Goal: Information Seeking & Learning: Check status

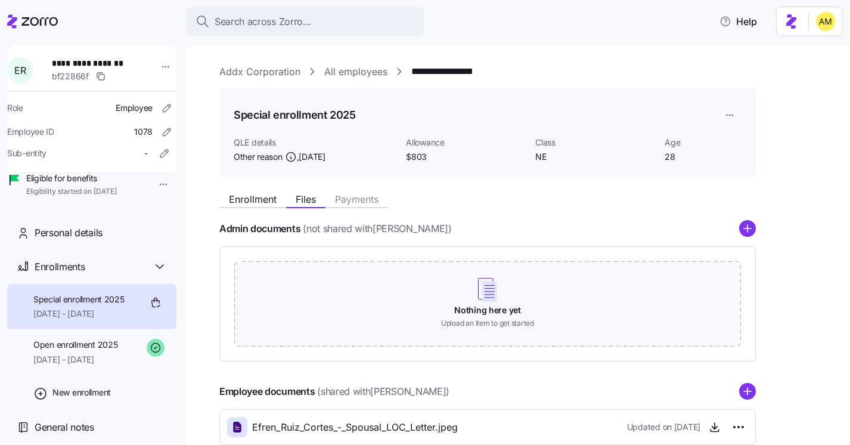
scroll to position [72, 0]
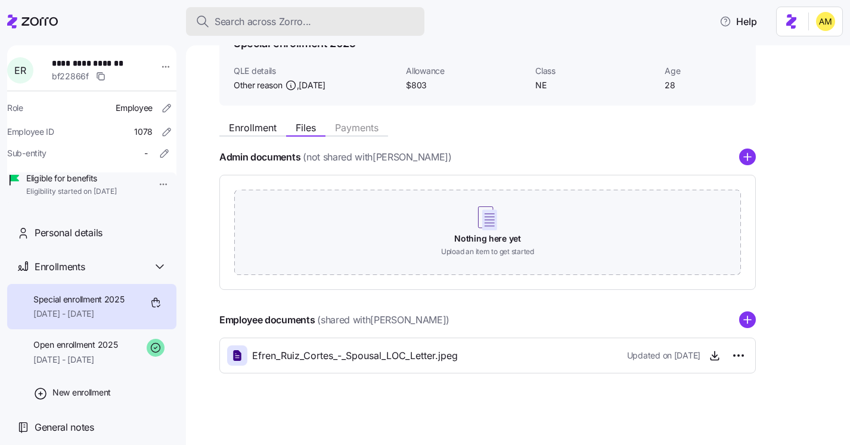
click at [255, 21] on span "Search across Zorro..." at bounding box center [263, 21] width 97 height 15
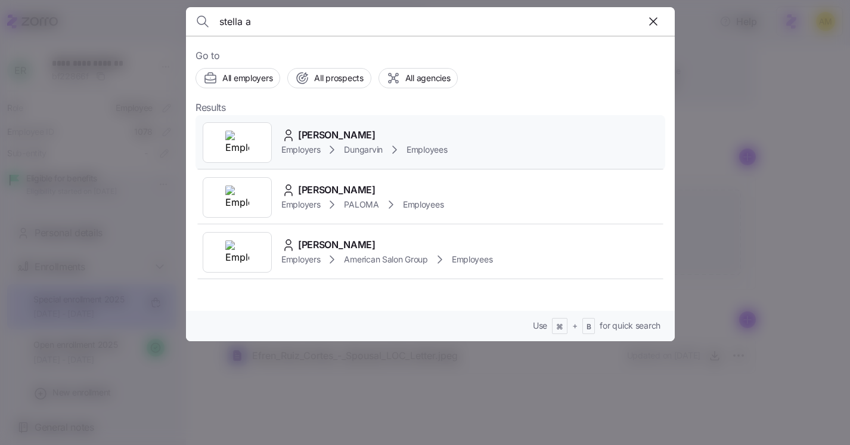
type input "stella a"
click at [311, 135] on span "[PERSON_NAME]" at bounding box center [337, 135] width 78 height 15
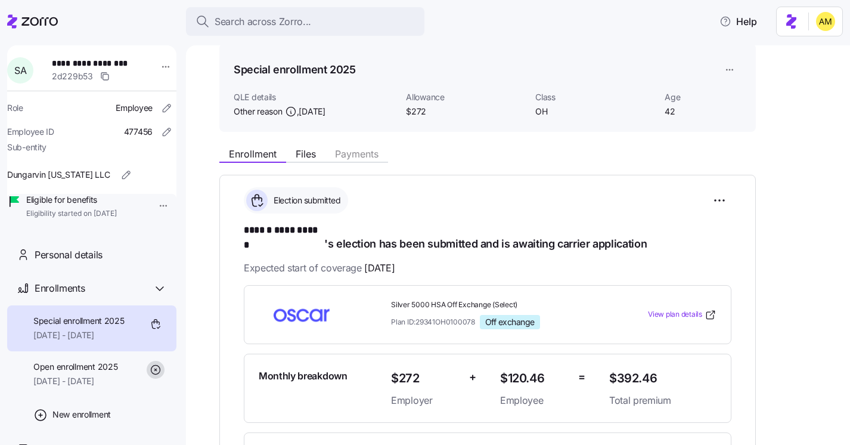
scroll to position [32, 0]
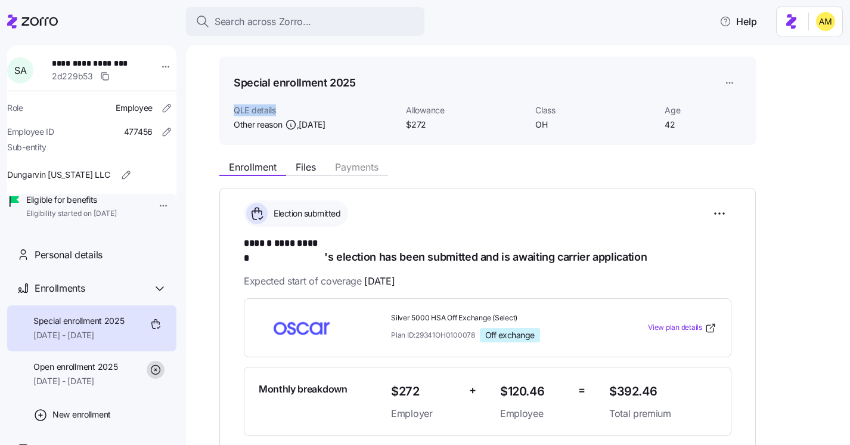
drag, startPoint x: 233, startPoint y: 111, endPoint x: 273, endPoint y: 117, distance: 40.3
click at [274, 117] on div "Special enrollment 2025 QLE details Other reason , [DATE] Allowance $272 Class …" at bounding box center [487, 101] width 537 height 89
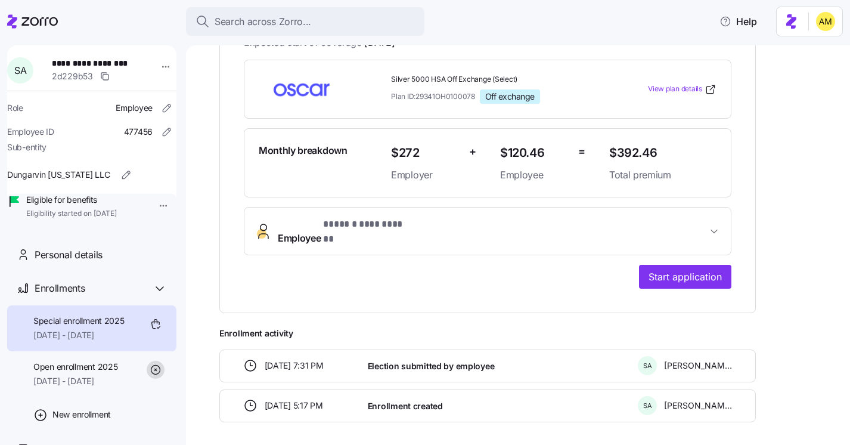
scroll to position [297, 0]
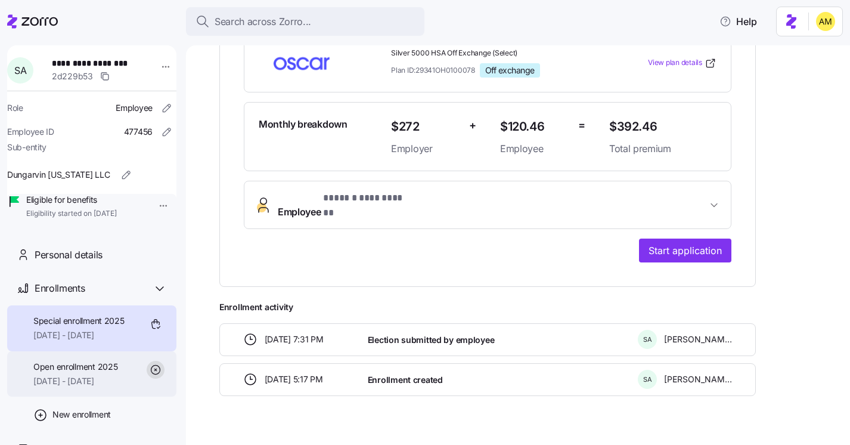
click at [103, 388] on div "Open enrollment 2025 [DATE] - [DATE]" at bounding box center [75, 374] width 84 height 27
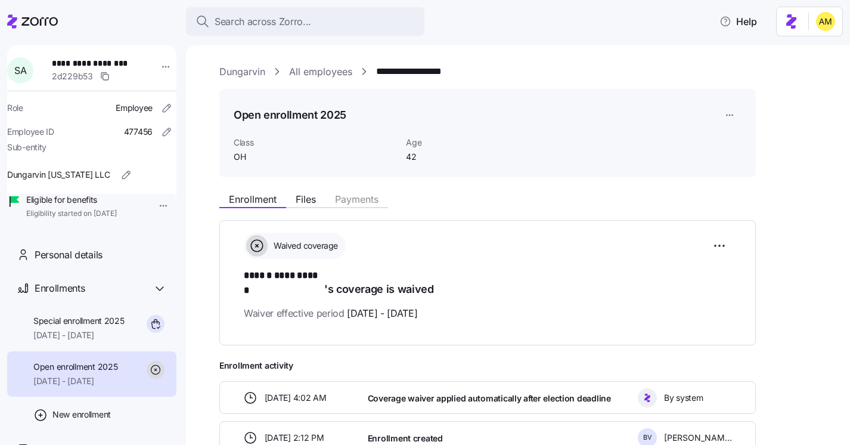
scroll to position [68, 0]
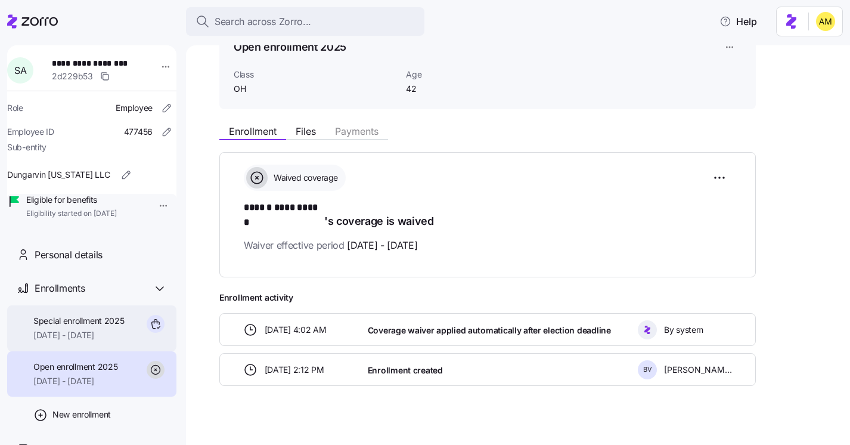
click at [65, 341] on span "[DATE] - [DATE]" at bounding box center [78, 335] width 91 height 12
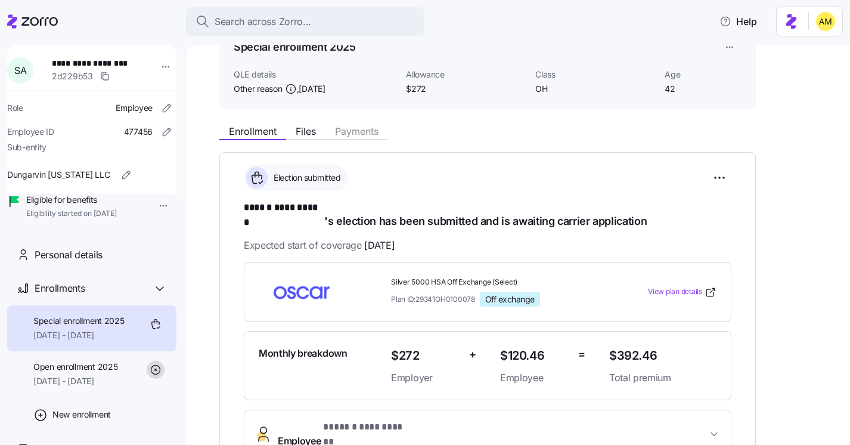
drag, startPoint x: 111, startPoint y: 222, endPoint x: 154, endPoint y: 225, distance: 43.0
click at [155, 218] on div "Eligible for benefits Eligibility started on [DATE]" at bounding box center [91, 206] width 169 height 24
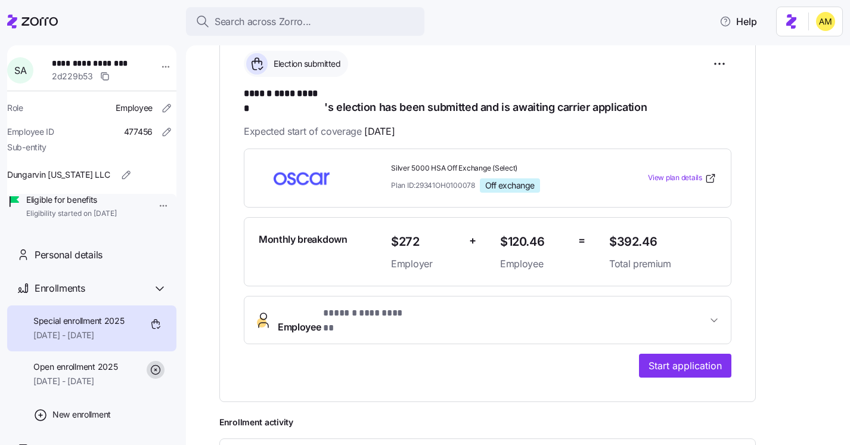
scroll to position [297, 0]
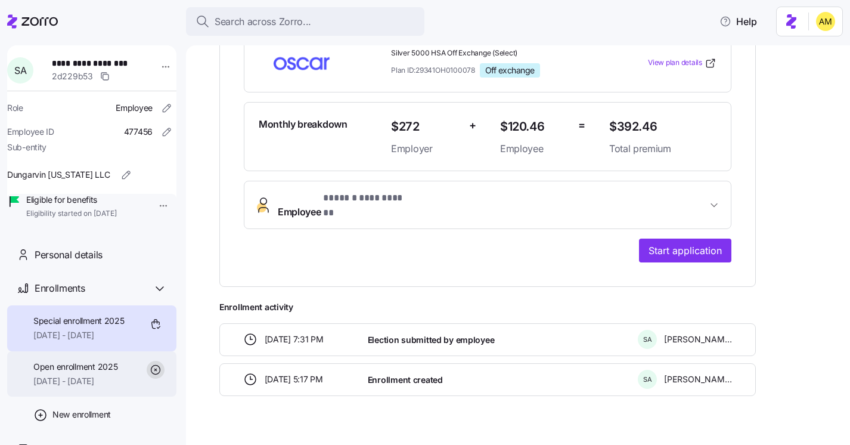
click at [84, 387] on span "[DATE] - [DATE]" at bounding box center [75, 381] width 84 height 12
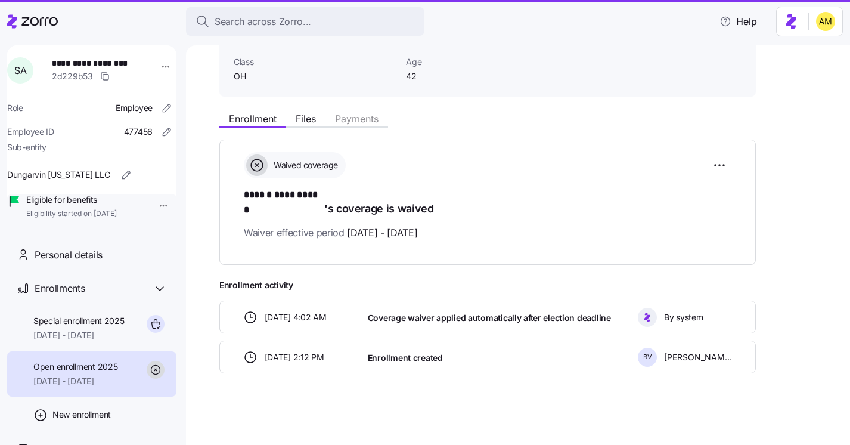
scroll to position [68, 0]
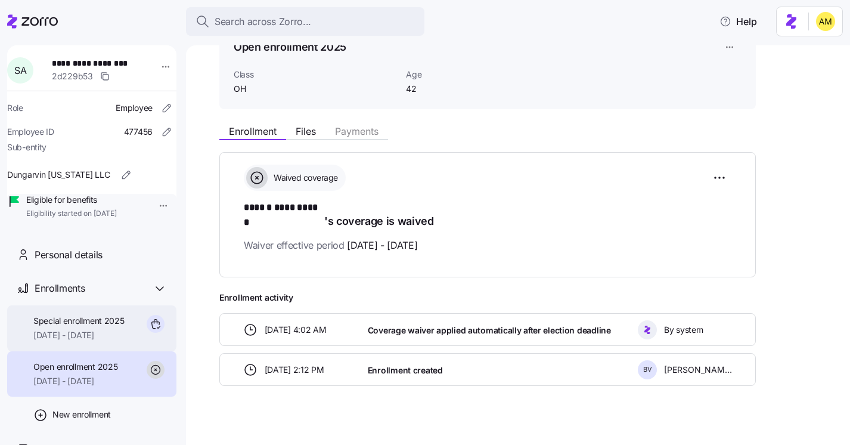
click at [61, 327] on span "Special enrollment 2025" at bounding box center [78, 321] width 91 height 12
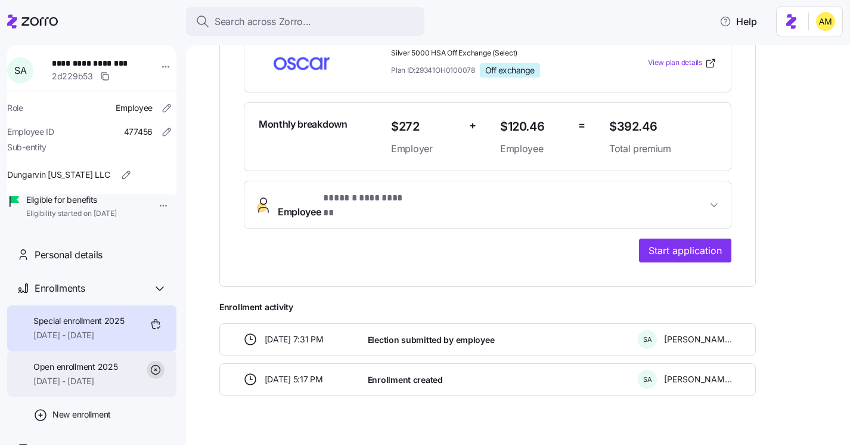
click at [100, 373] on span "Open enrollment 2025" at bounding box center [75, 367] width 84 height 12
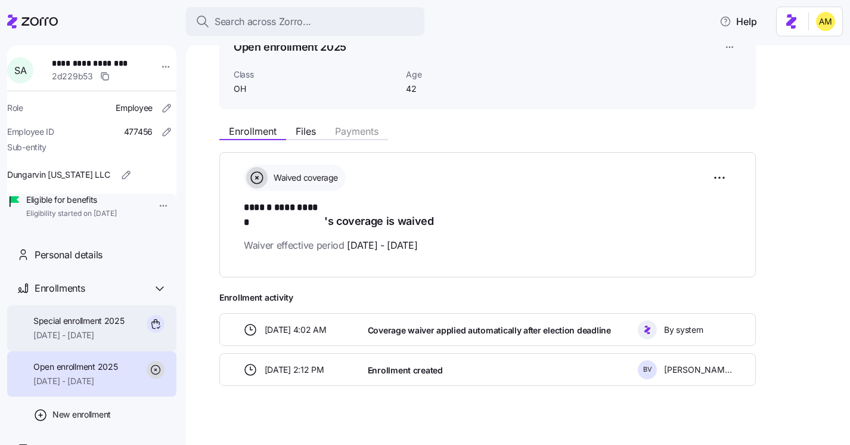
click at [92, 327] on span "Special enrollment 2025" at bounding box center [78, 321] width 91 height 12
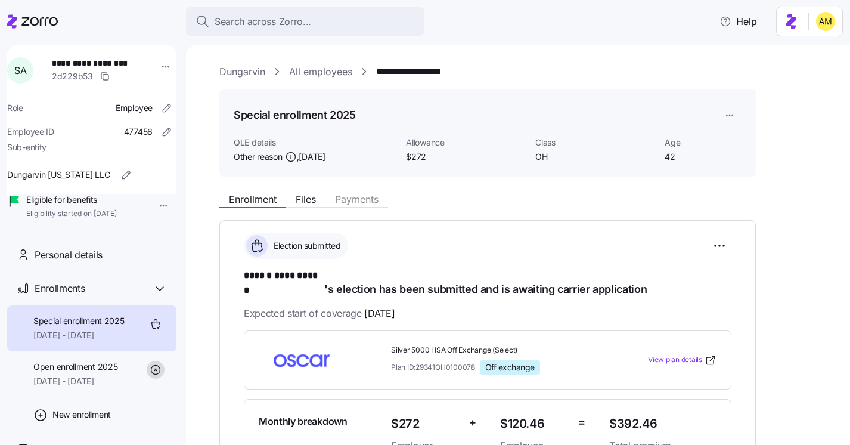
click at [314, 70] on link "All employees" at bounding box center [320, 71] width 63 height 15
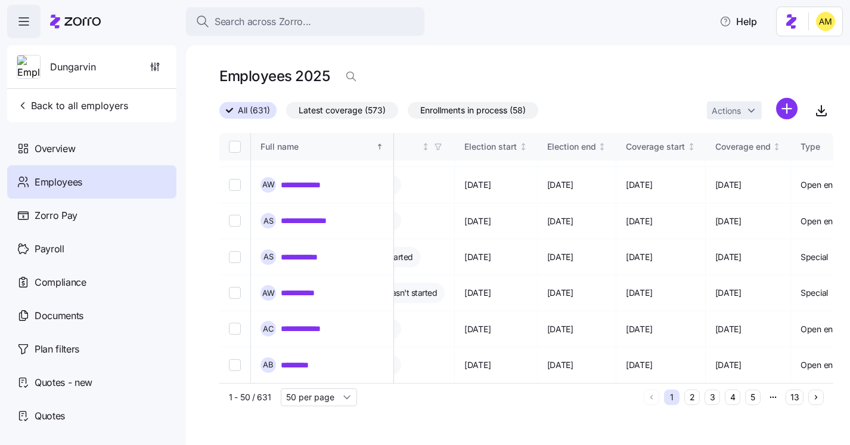
scroll to position [1354, 735]
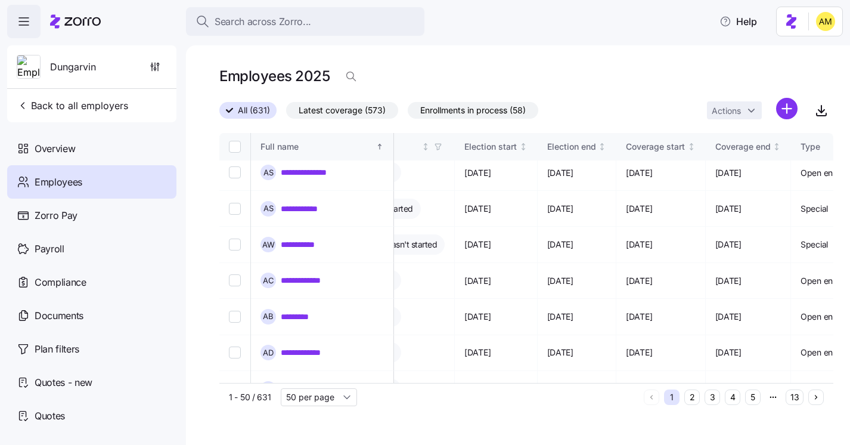
click at [691, 398] on button "2" at bounding box center [692, 397] width 16 height 16
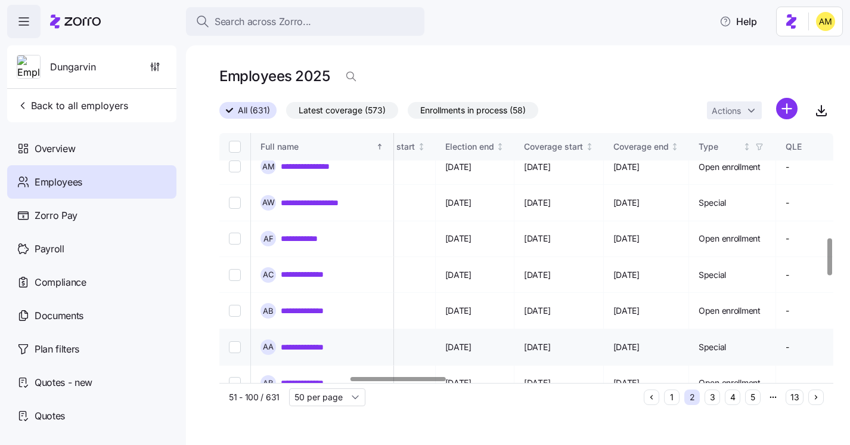
scroll to position [701, 838]
click at [306, 341] on link "**********" at bounding box center [313, 347] width 64 height 12
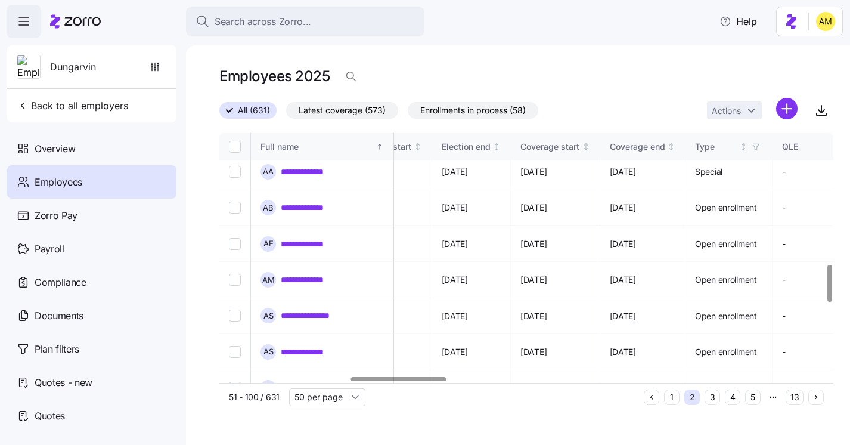
scroll to position [879, 841]
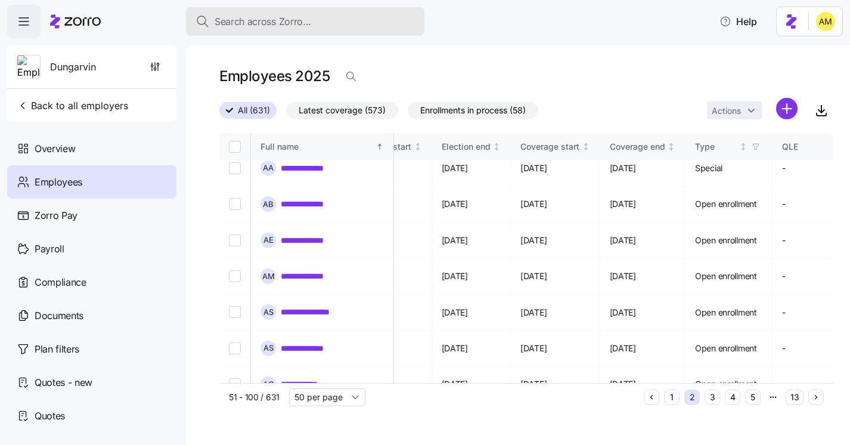
click at [266, 27] on span "Search across Zorro..." at bounding box center [263, 21] width 97 height 15
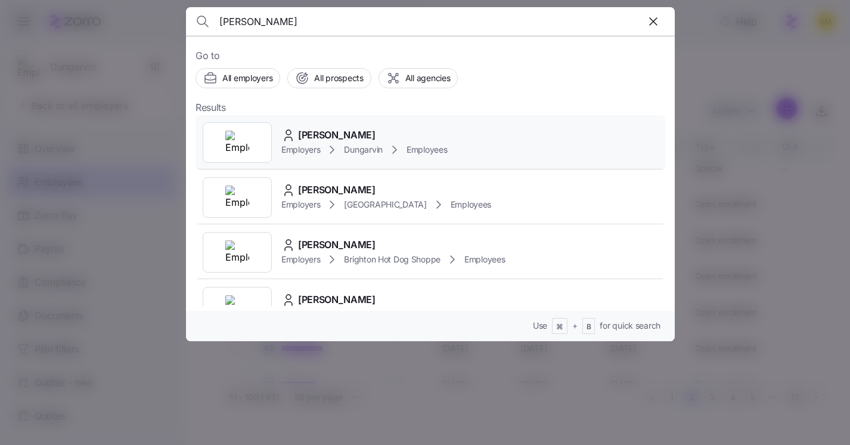
type input "[PERSON_NAME]"
click at [337, 128] on span "[PERSON_NAME]" at bounding box center [337, 135] width 78 height 15
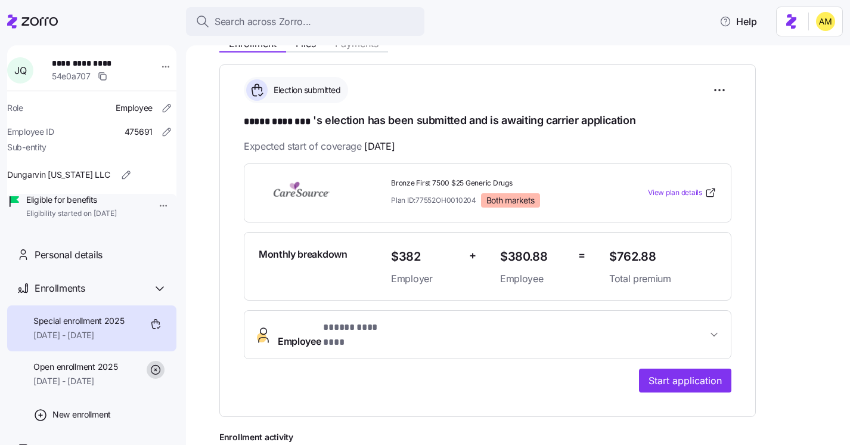
scroll to position [154, 0]
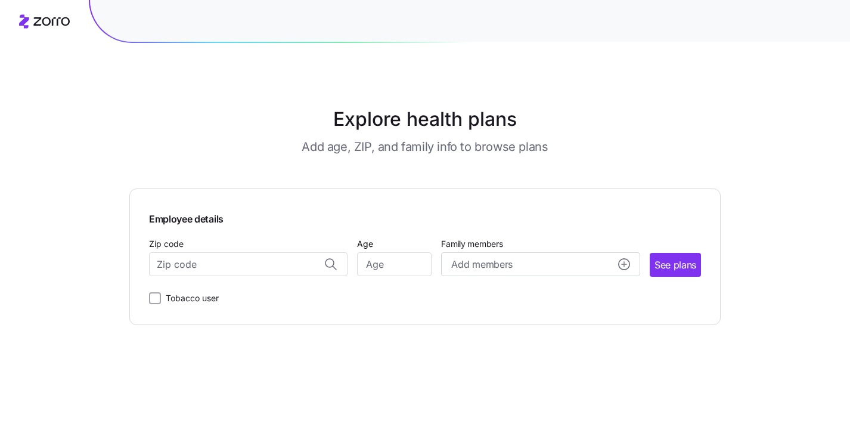
click at [47, 18] on icon at bounding box center [44, 21] width 51 height 14
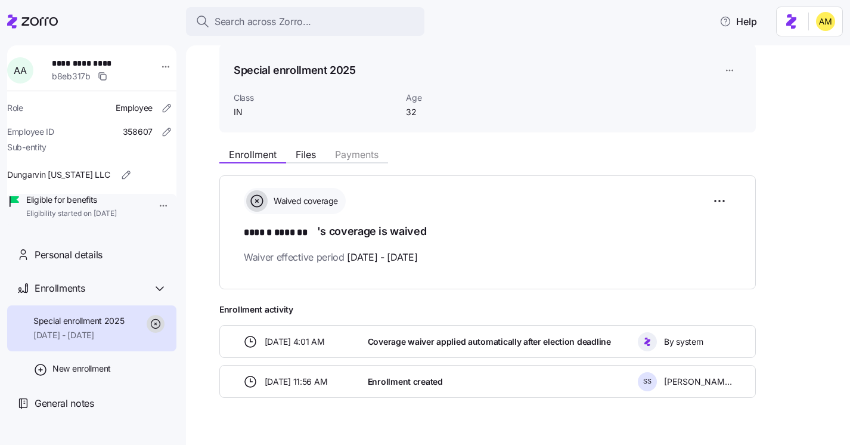
scroll to position [68, 0]
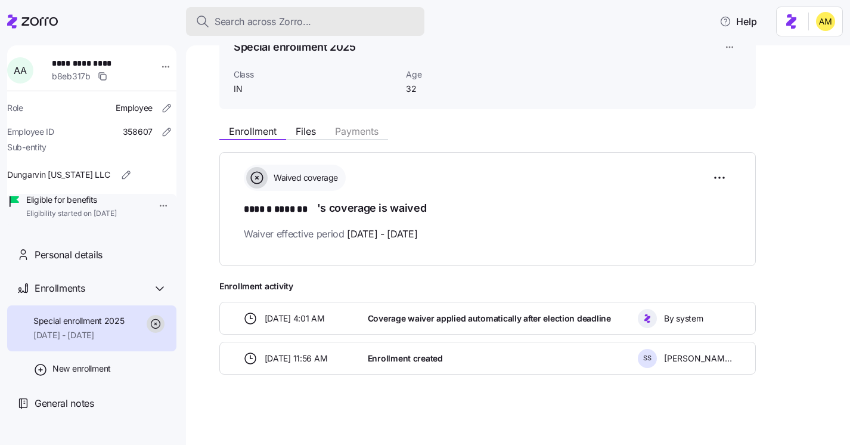
click at [249, 24] on span "Search across Zorro..." at bounding box center [263, 21] width 97 height 15
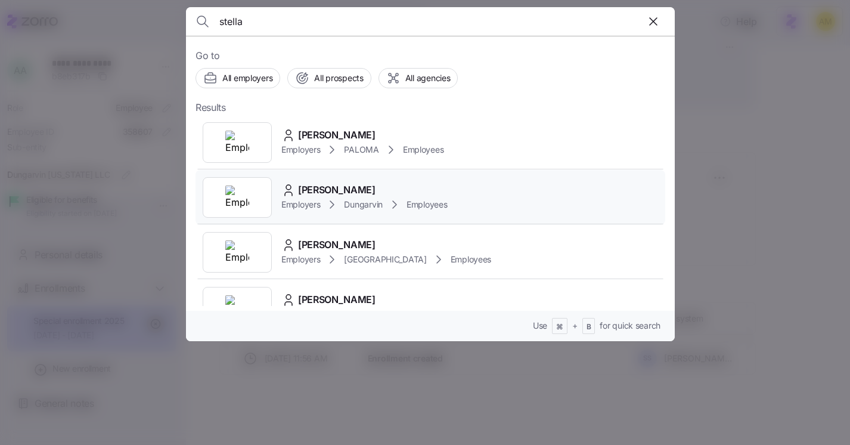
type input "stella"
click at [384, 194] on div "[PERSON_NAME]" at bounding box center [364, 189] width 166 height 15
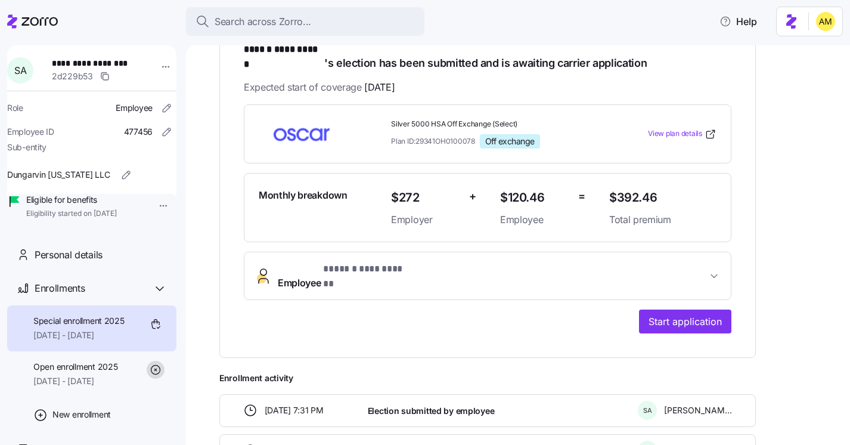
scroll to position [228, 0]
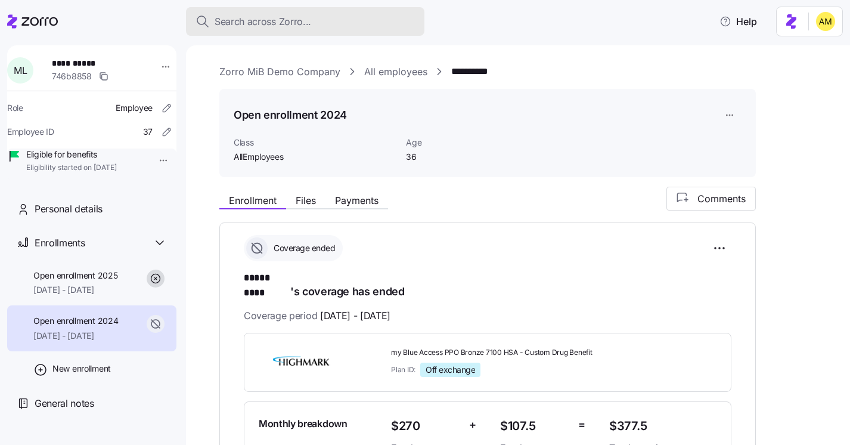
scroll to position [157, 0]
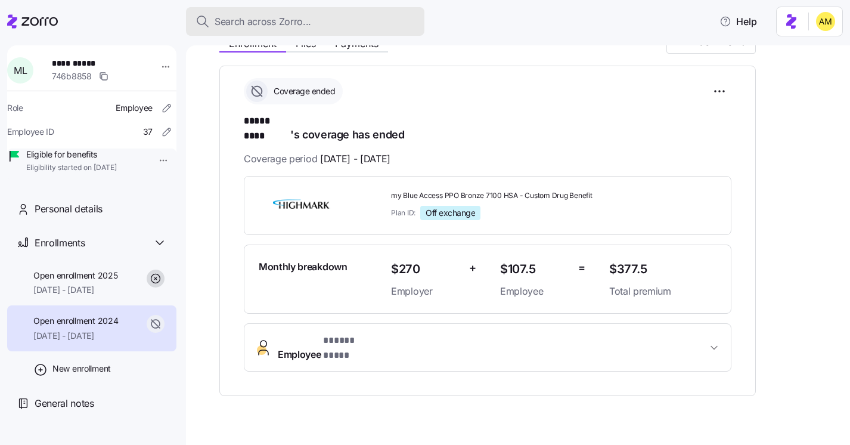
click at [337, 24] on div "Search across Zorro..." at bounding box center [305, 21] width 219 height 15
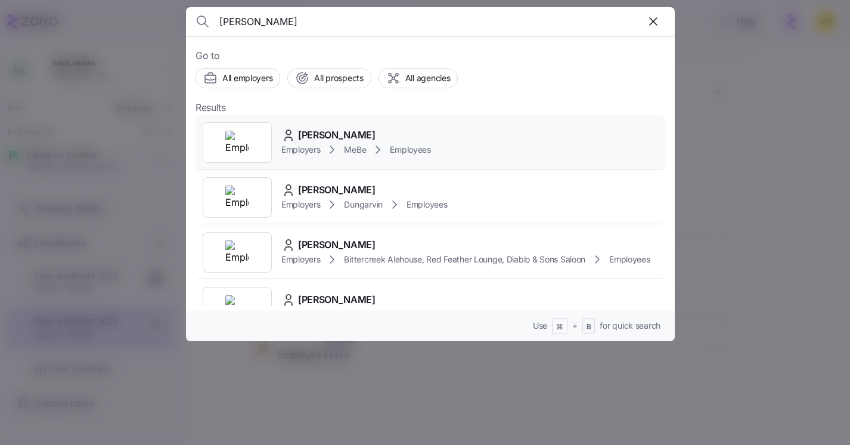
type input "Shelby Schwindler"
click at [311, 140] on span "Shelby Schwindler" at bounding box center [337, 135] width 78 height 15
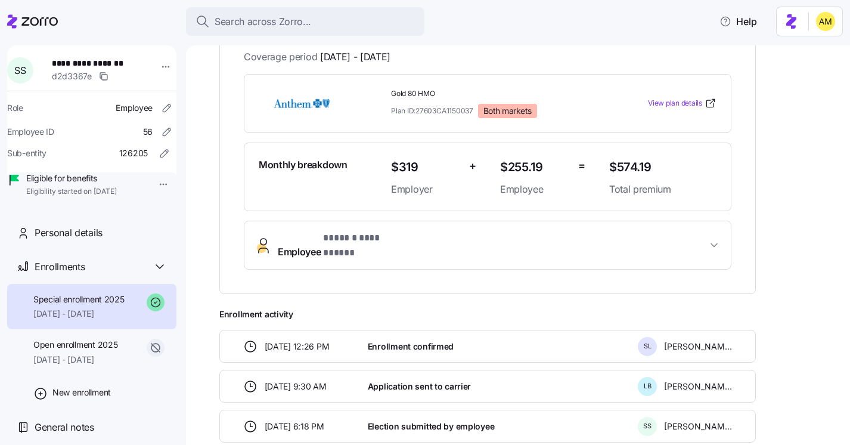
scroll to position [247, 0]
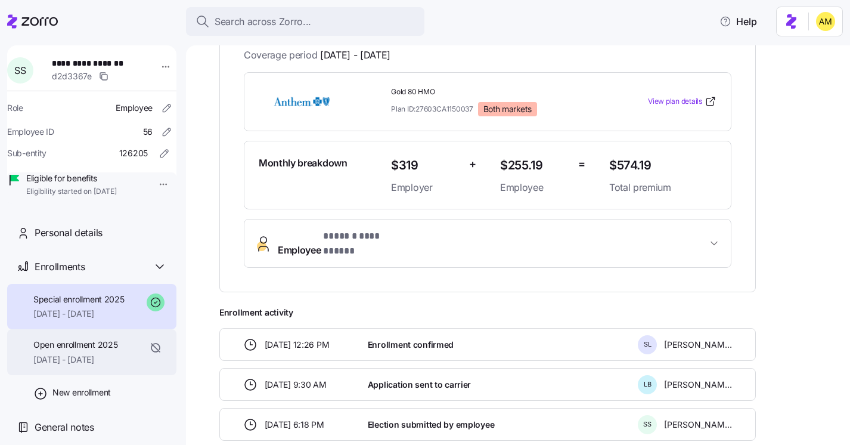
click at [97, 365] on span "06/01/2025 - 06/30/2025" at bounding box center [75, 360] width 84 height 12
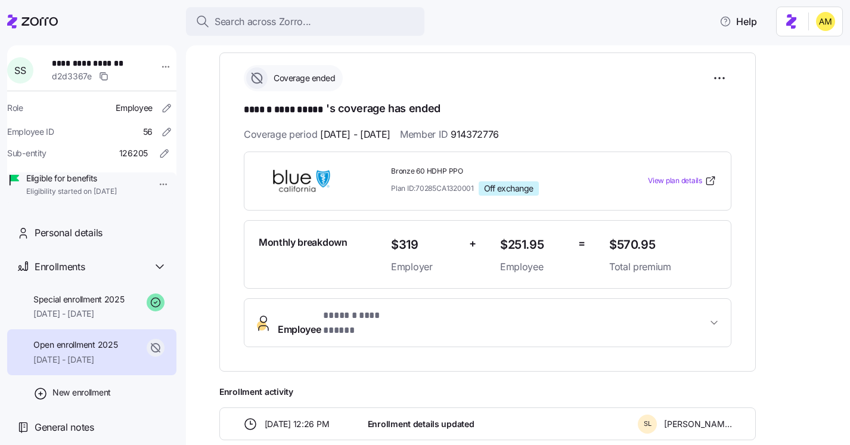
scroll to position [171, 0]
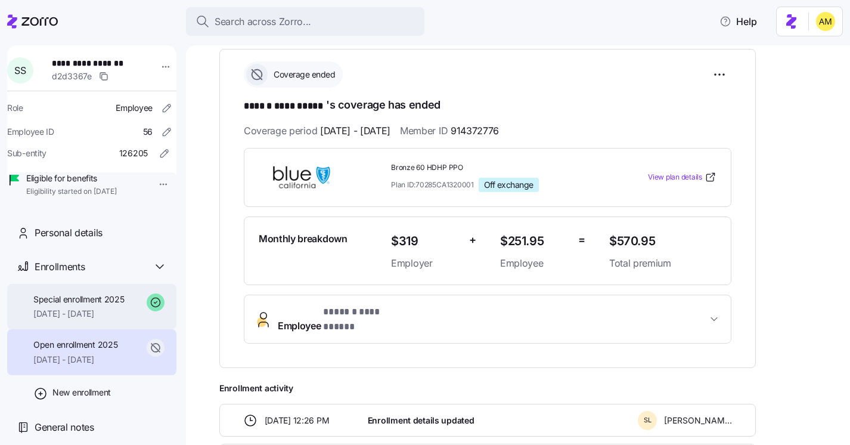
click at [89, 320] on div "Special enrollment 2025 07/01/2025 - 12/31/2025" at bounding box center [78, 306] width 91 height 27
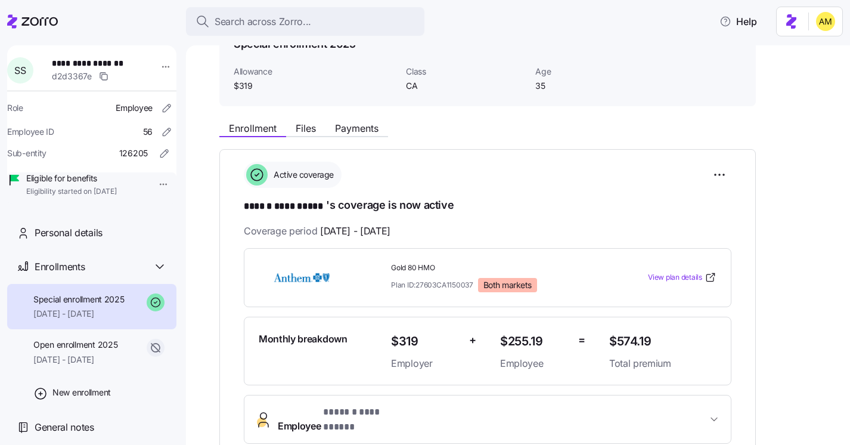
scroll to position [72, 0]
